Goal: Task Accomplishment & Management: Manage account settings

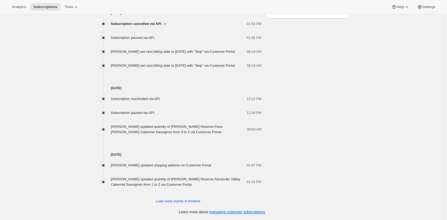
scroll to position [311, 0]
click at [187, 204] on span "Load more events in timeline" at bounding box center [178, 200] width 44 height 5
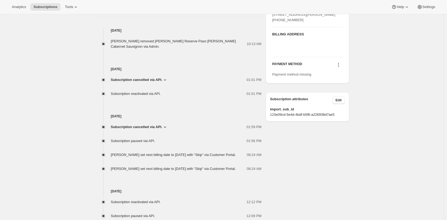
scroll to position [204, 0]
click at [167, 80] on icon at bounding box center [164, 78] width 5 height 5
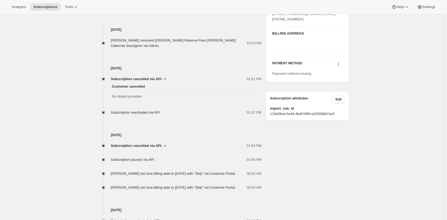
click at [197, 76] on div "01:01 PM" at bounding box center [216, 78] width 90 height 5
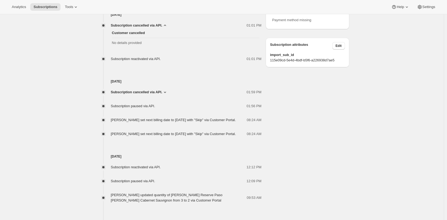
scroll to position [254, 0]
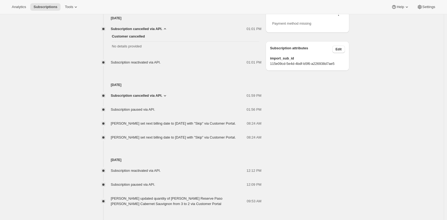
click at [303, 104] on div "[Commerce-UI] [PERSON_NAME] [PERSON_NAME][EMAIL_ADDRESS][DOMAIN_NAME] · [PHONE_…" at bounding box center [219, 34] width 259 height 516
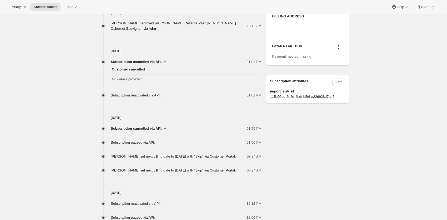
scroll to position [154, 0]
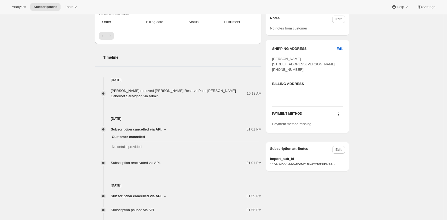
click at [165, 128] on icon at bounding box center [164, 129] width 5 height 5
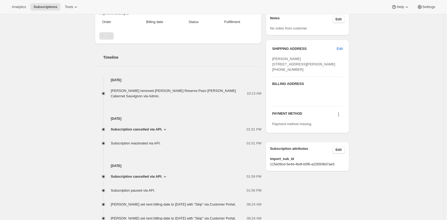
click at [371, 161] on div "Subscription #15081668922. This page is ready Subscription #15081668922 Success…" at bounding box center [222, 125] width 444 height 528
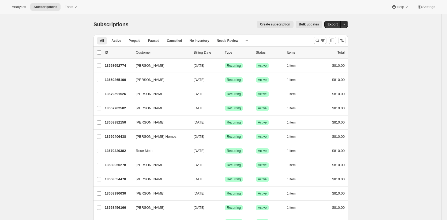
click at [148, 26] on div "Create subscription Bulk updates" at bounding box center [228, 24] width 187 height 7
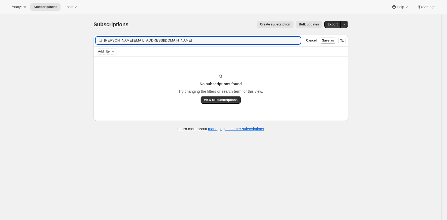
type input "andy@benrock.com.au"
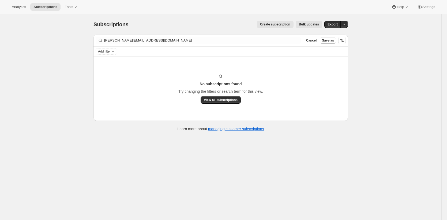
click at [159, 29] on div "Subscriptions. This page is ready Subscriptions Create subscription Bulk update…" at bounding box center [220, 24] width 254 height 20
